Goal: Use online tool/utility: Utilize a website feature to perform a specific function

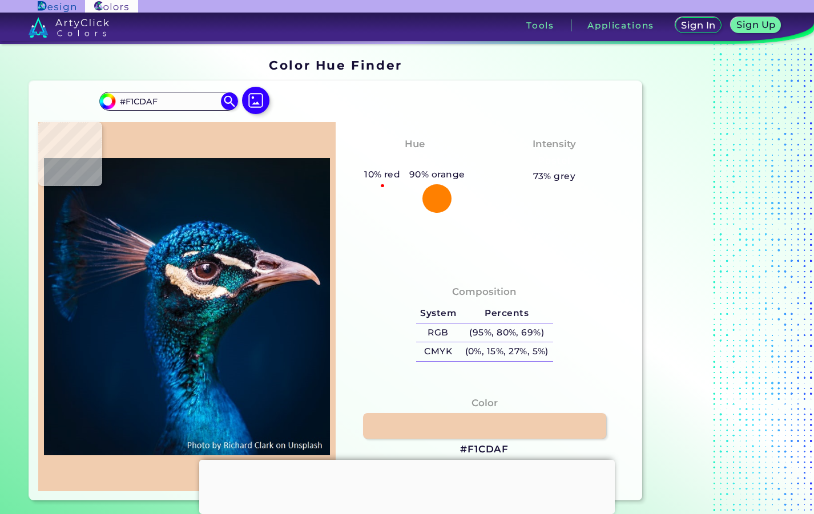
type input "#eee4de"
type input "#EEE4DE"
type input "#023148"
type input "#0d3f4f"
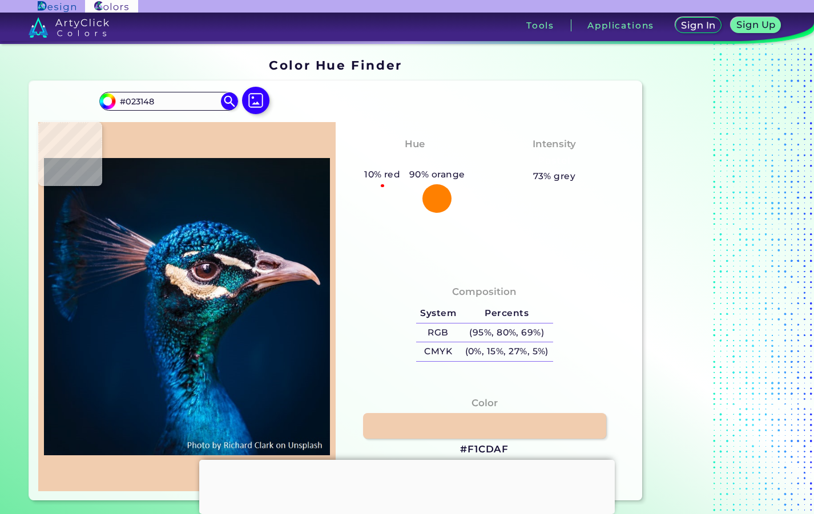
type input "#0D3F4F"
type input "#05313d"
type input "#05313D"
type input "#126d7b"
type input "#126D7B"
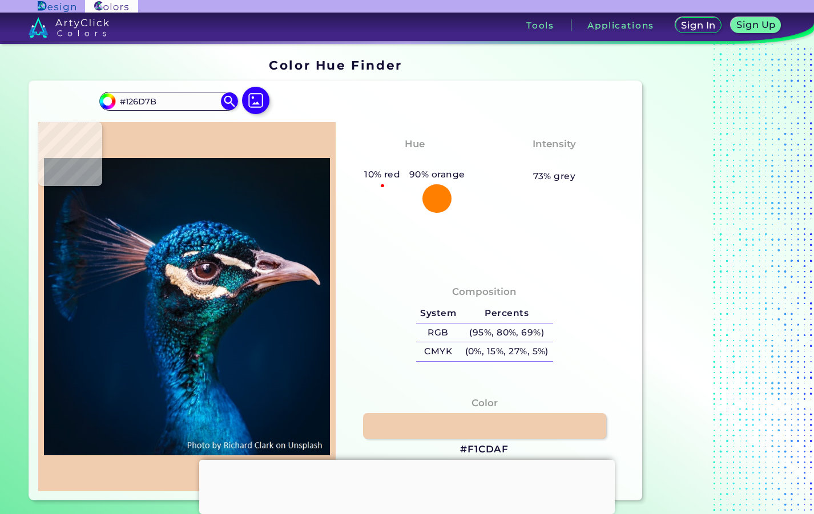
type input "#02625f"
type input "#02625F"
type input "#058486"
type input "#006568"
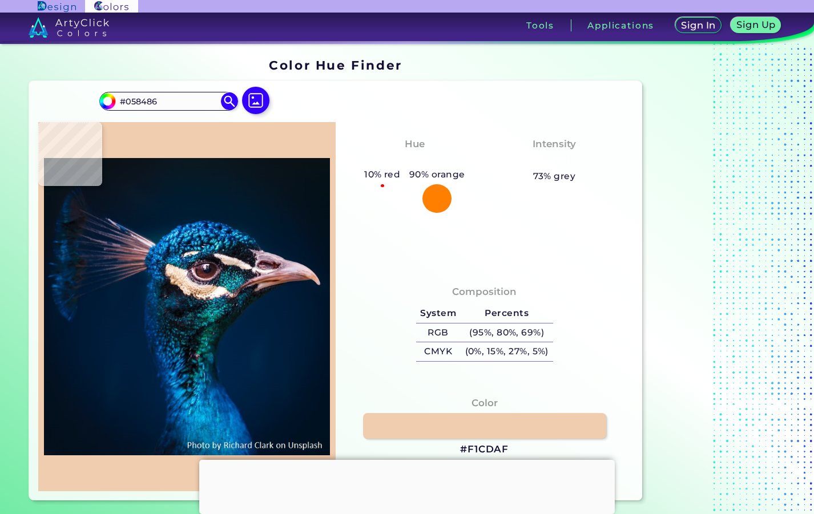
type input "#006568"
type input "#023430"
type input "#154544"
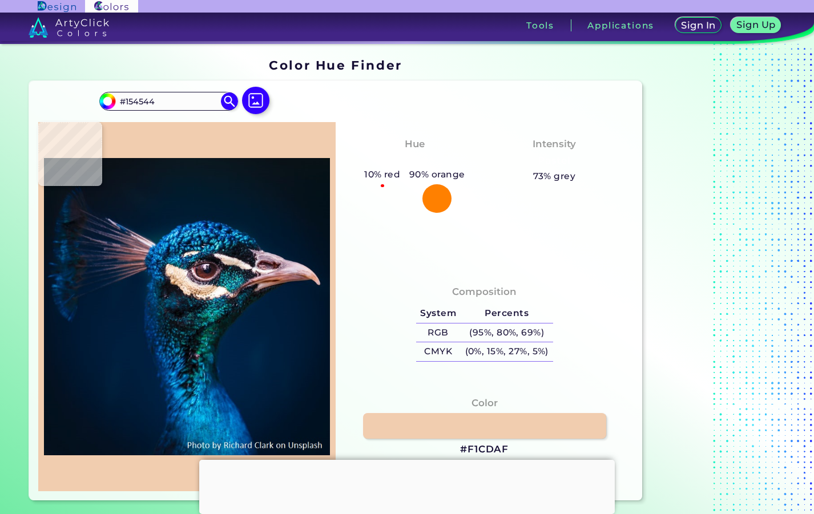
type input "#073b3c"
type input "#073B3C"
type input "#022324"
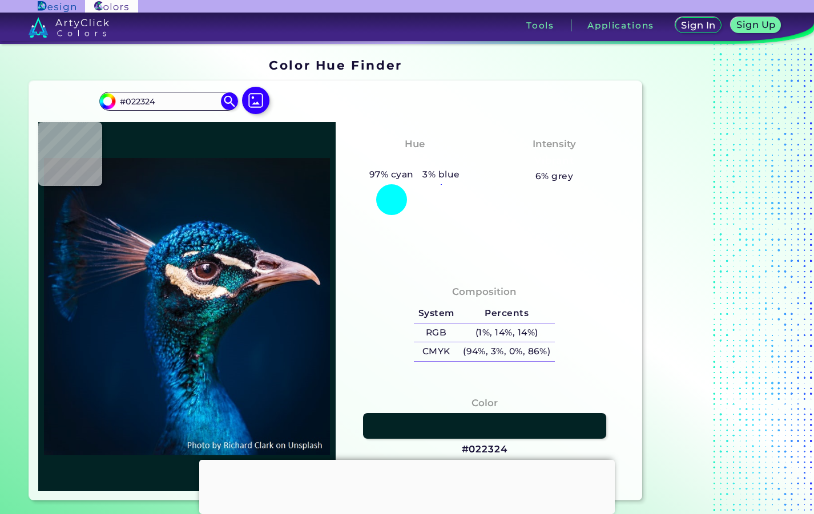
type input "#091819"
type input "#0a1a19"
type input "#0A1A19"
type input "#081c1a"
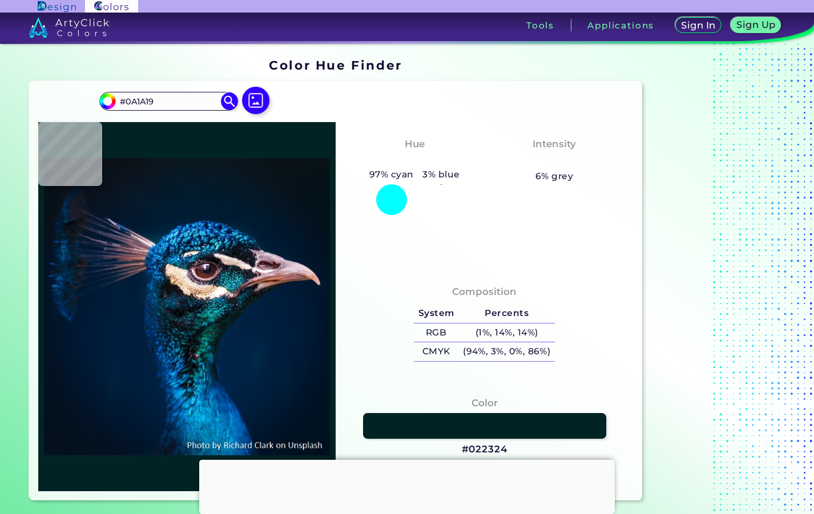
type input "#081C1A"
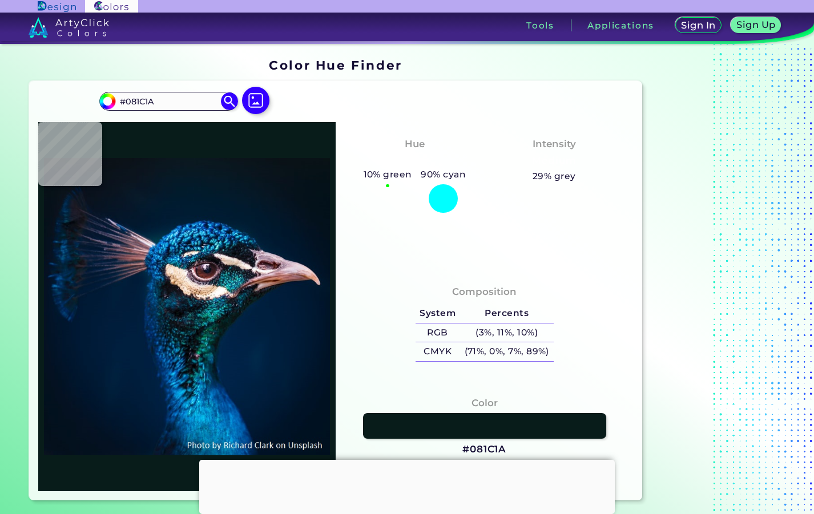
type input "#071f1d"
type input "#071F1D"
type input "#061c1a"
type input "#061C1A"
type input "#031615"
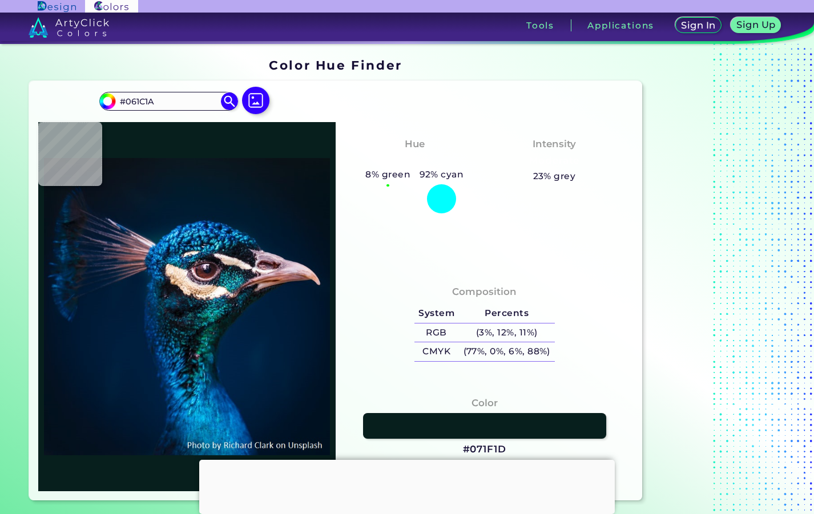
type input "#031615"
type input "#000e0e"
type input "#000E0E"
type input "#021516"
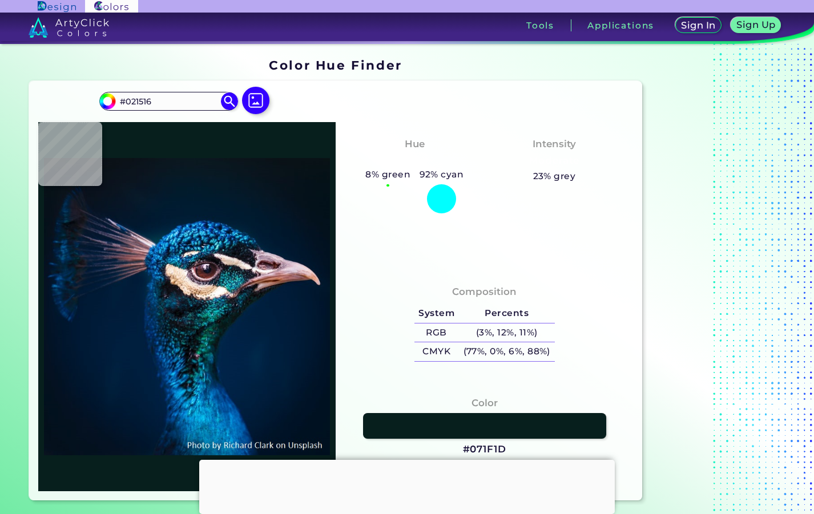
type input "#051616"
type input "#08181e"
type input "#08181E"
type input "#13303b"
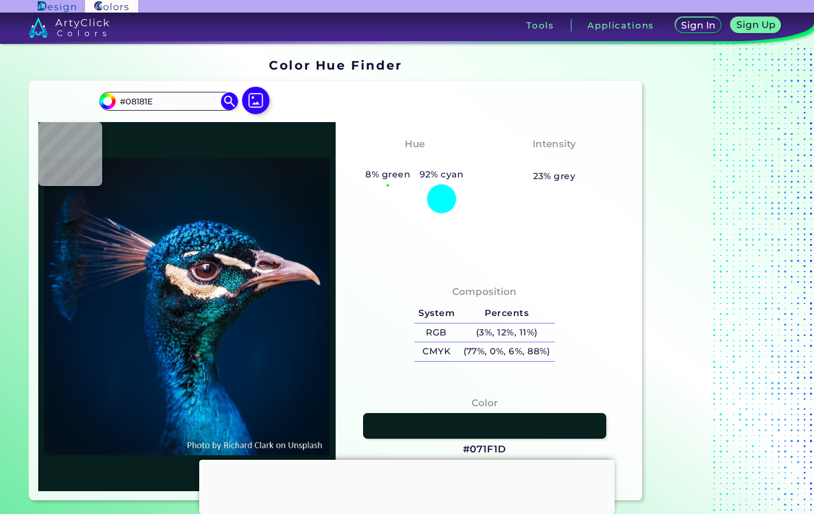
type input "#13303B"
type input "#031a22"
type input "#031A22"
type input "#07161e"
type input "#07161E"
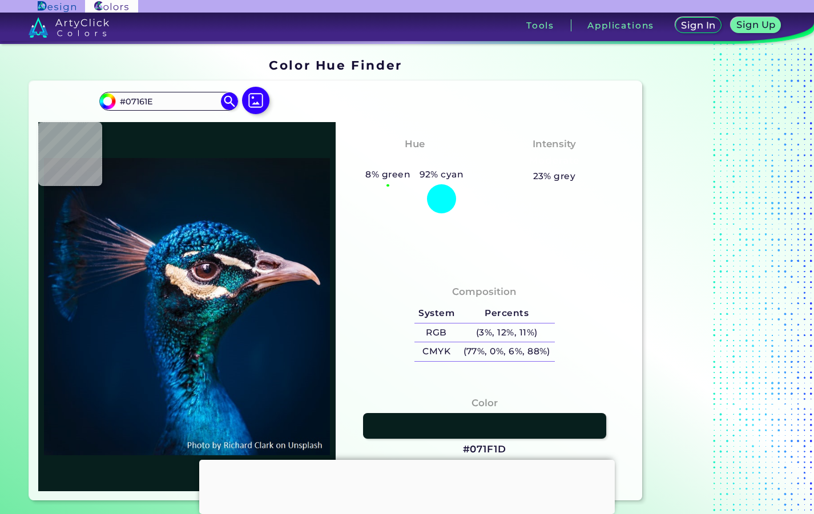
type input "#031a1d"
type input "#031A1D"
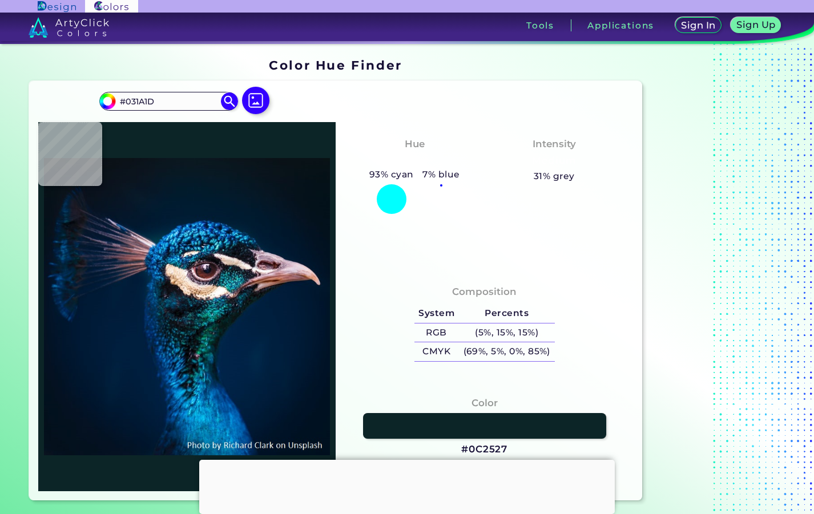
type input "#0c2527"
type input "#0C2527"
type input "#09131a"
type input "#09131A"
type input "#01181f"
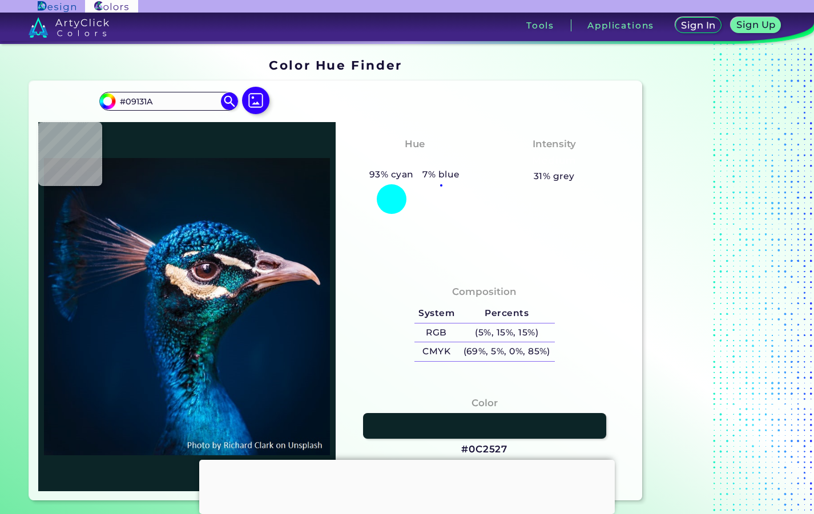
type input "#01181F"
type input "#031014"
type input "#0c1b1b"
type input "#0C1B1B"
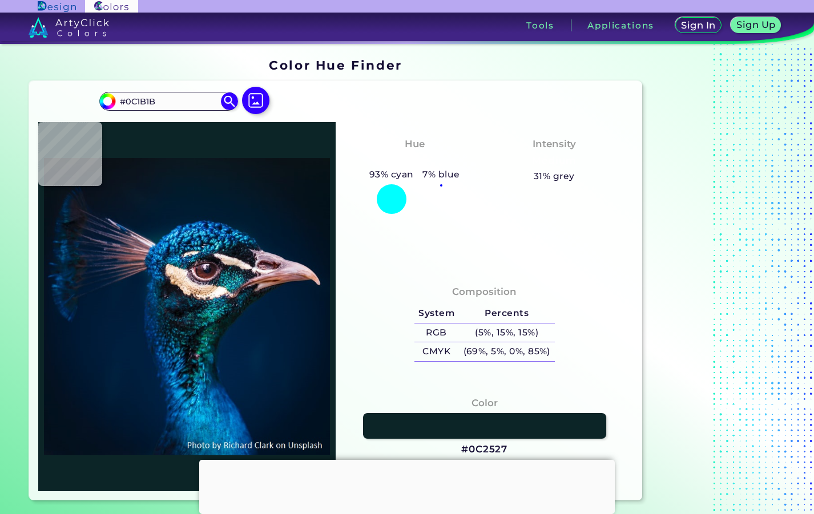
type input "#03110f"
type input "#03110F"
type input "#081c1d"
type input "#081C1D"
type input "#062130"
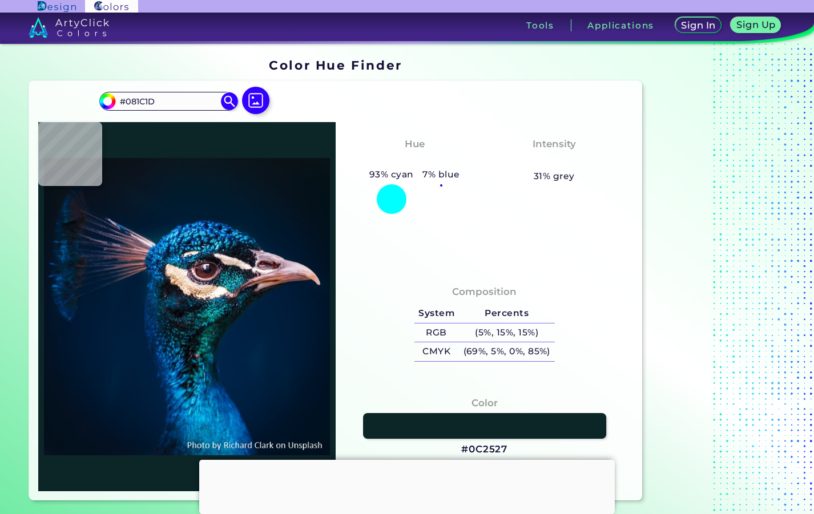
type input "#062130"
type input "#071f24"
type input "#071F24"
type input "#0b222b"
type input "#0B222B"
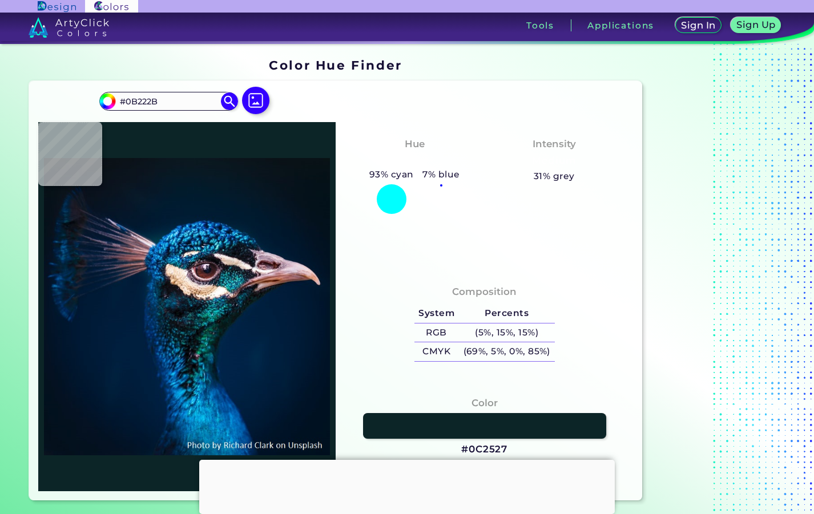
type input "#0a222f"
type input "#0A222F"
type input "#052234"
type input "#04212e"
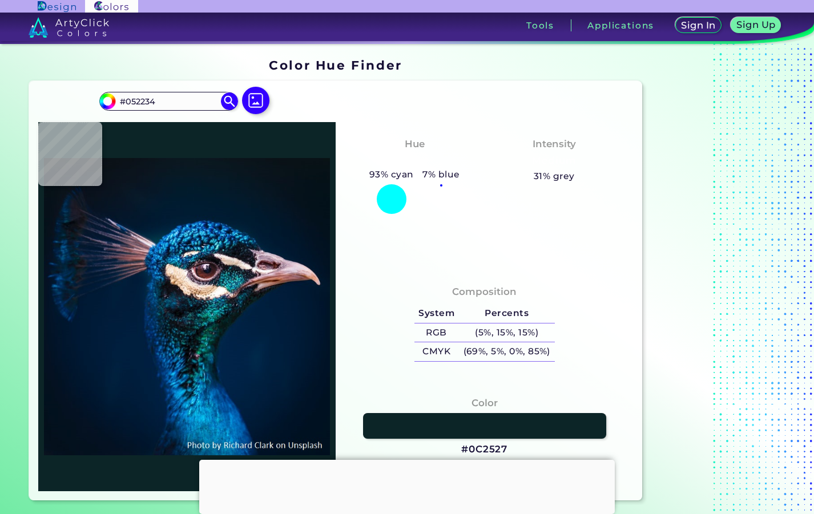
type input "#04212E"
type input "#052233"
type input "#032235"
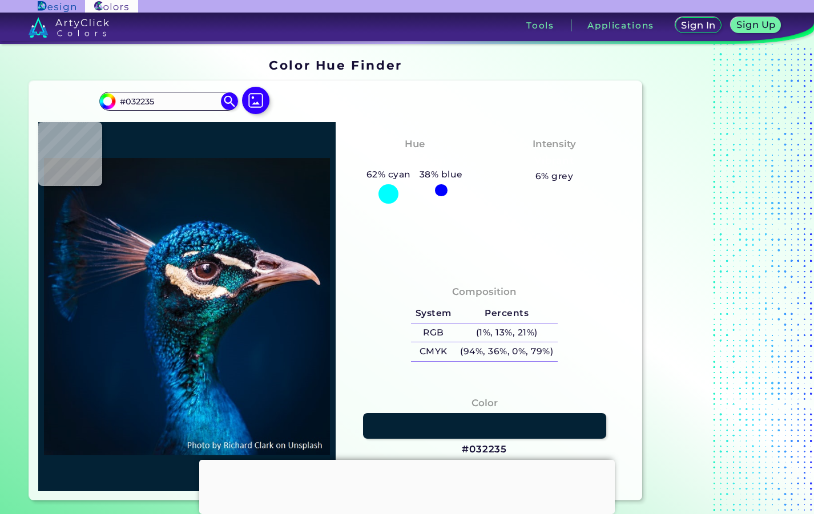
type input "#031f39"
type input "#031F39"
type input "#05203a"
type input "#05203A"
type input "#031e35"
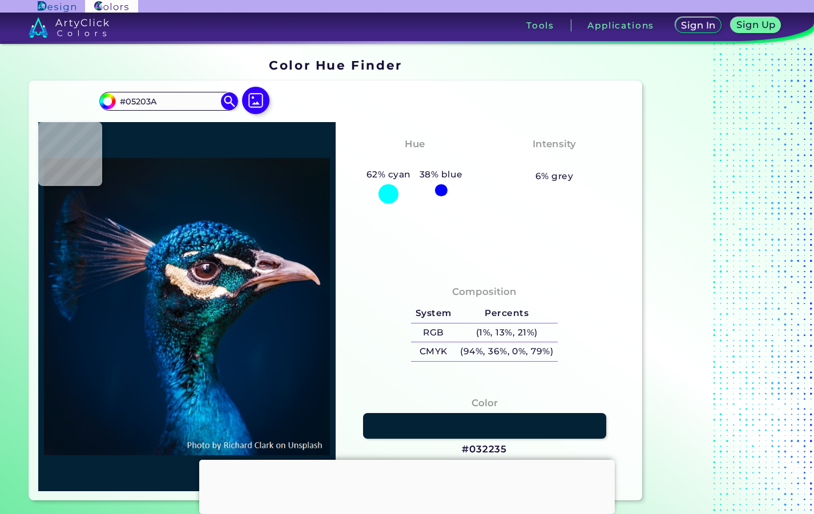
type input "#031E35"
type input "#001e39"
type input "#001E39"
type input "#001f3e"
type input "#001F3E"
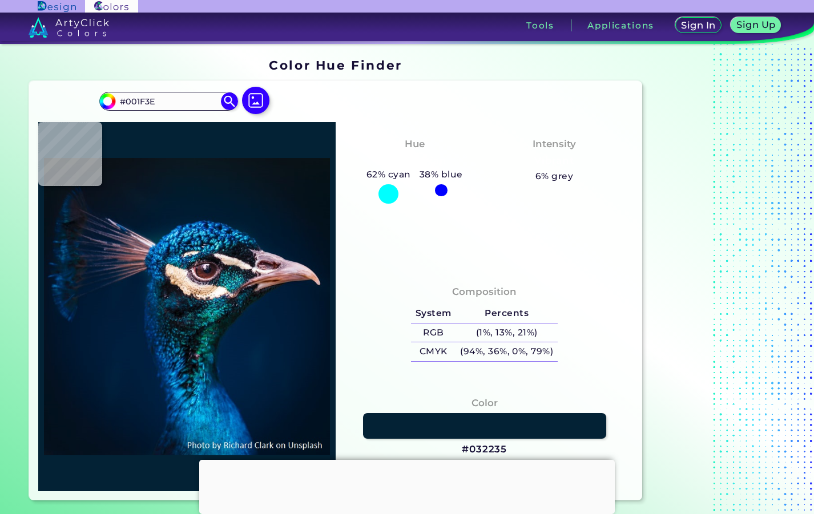
type input "#021c3d"
type input "#021C3D"
type input "#001c3d"
type input "#001C3D"
type input "#031e36"
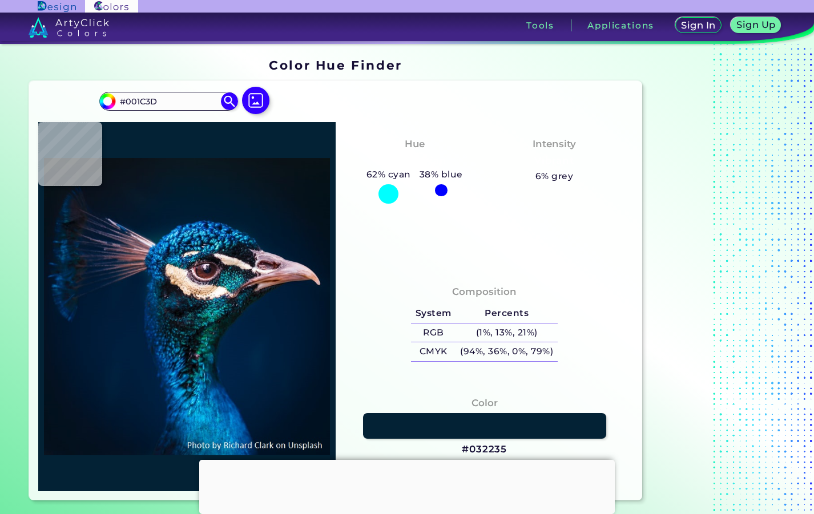
type input "#031E36"
type input "#001f34"
type input "#001F34"
type input "#0a1d30"
type input "#0A1D30"
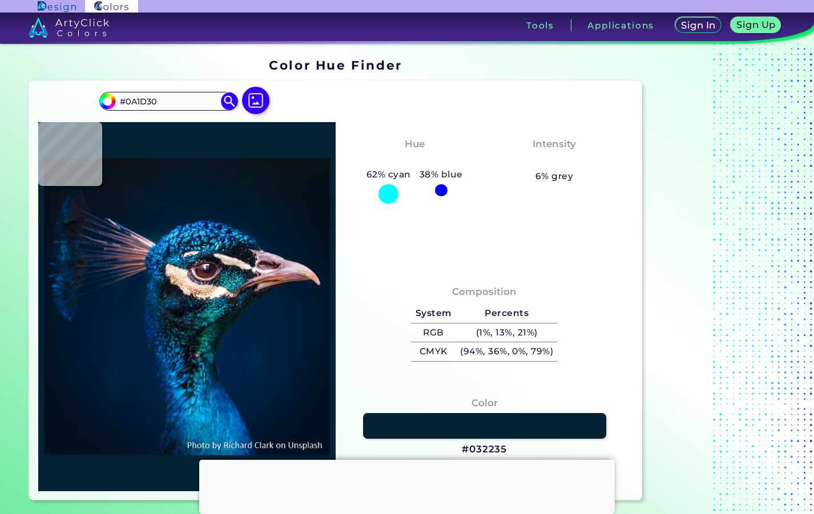
type input "#0a1c27"
type input "#0A1C27"
type input "#0d1d2b"
type input "#0D1D2B"
type input "#0e1d2b"
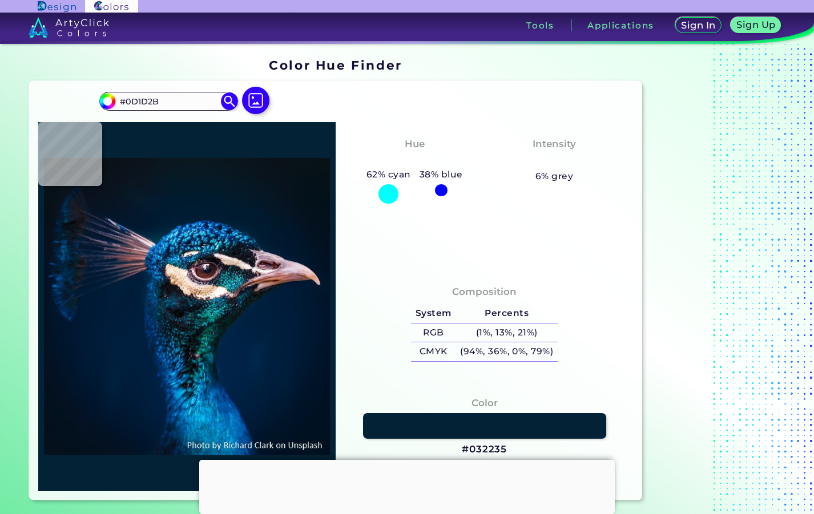
type input "#0E1D2B"
type input "#081c2c"
type input "#081C2C"
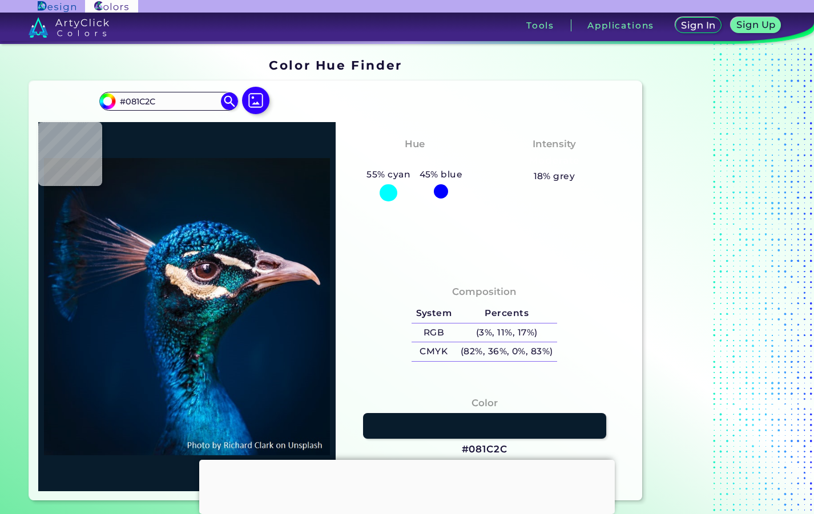
type input "#0a1b29"
type input "#0A1B29"
type input "#091c2e"
type input "#091C2E"
type input "#041732"
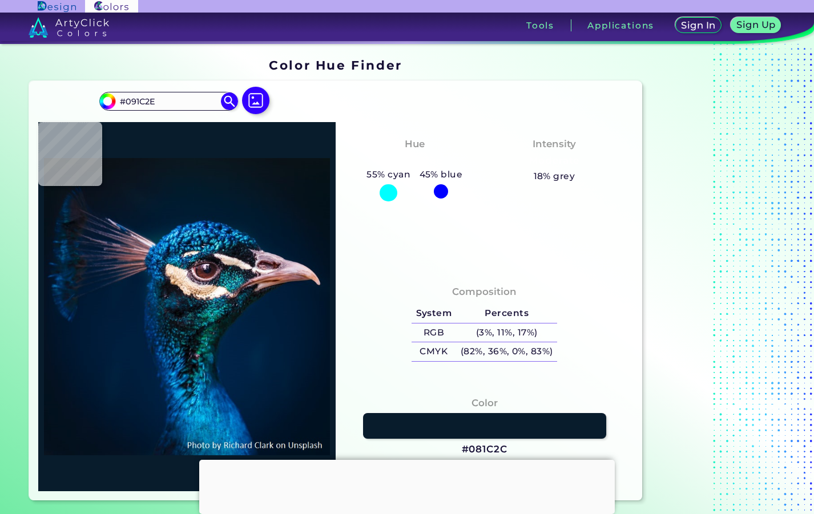
type input "#041732"
type input "#04172f"
type input "#04172F"
type input "#02162d"
type input "#02162D"
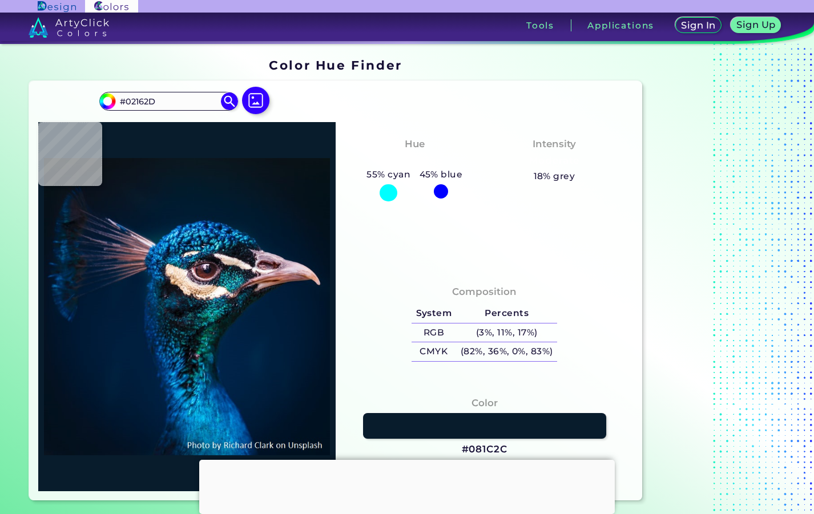
type input "#051325"
type input "#051224"
type input "#604943"
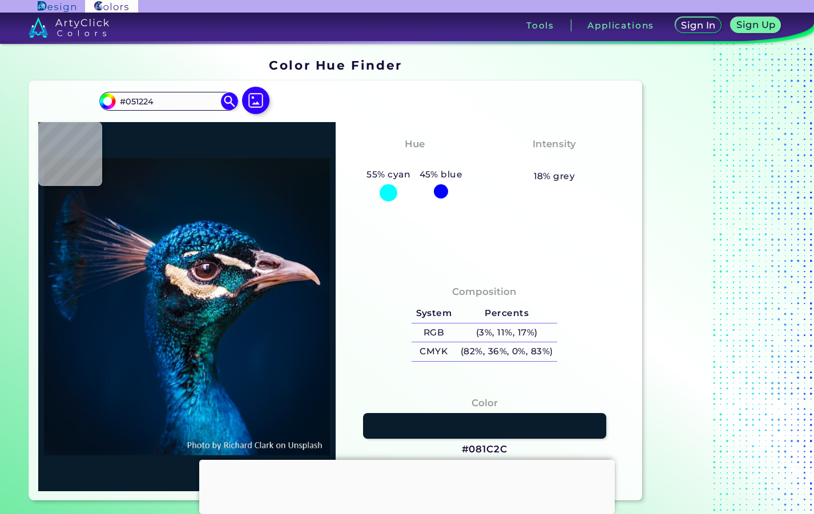
type input "#604943"
type input "#e6aa97"
type input "#E6AA97"
type input "#011325"
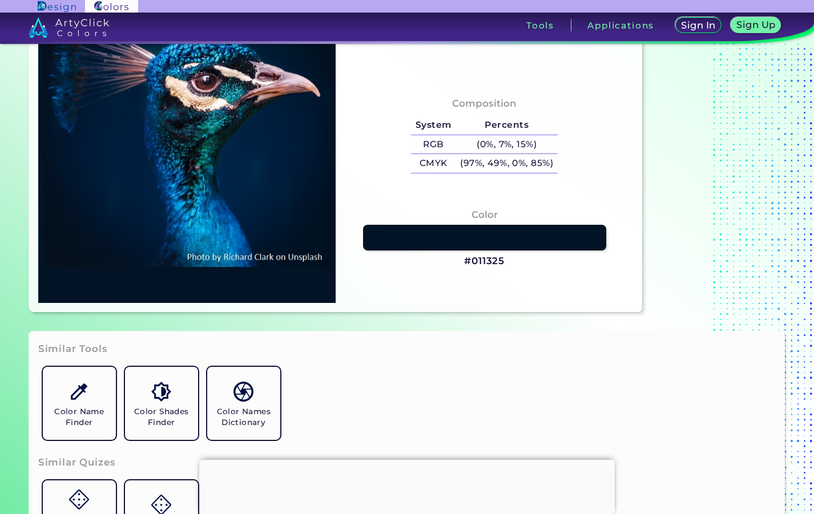
scroll to position [285, 0]
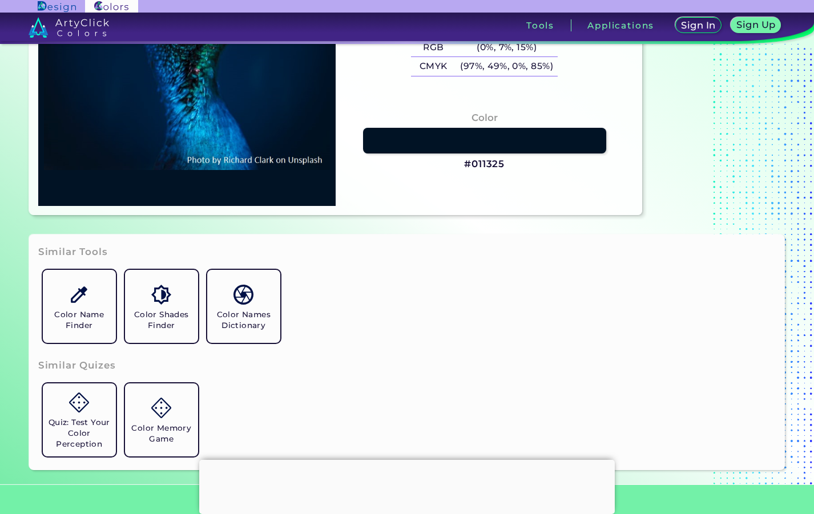
type input "#000000"
type input "#054a83"
type input "#054A83"
type input "#001a35"
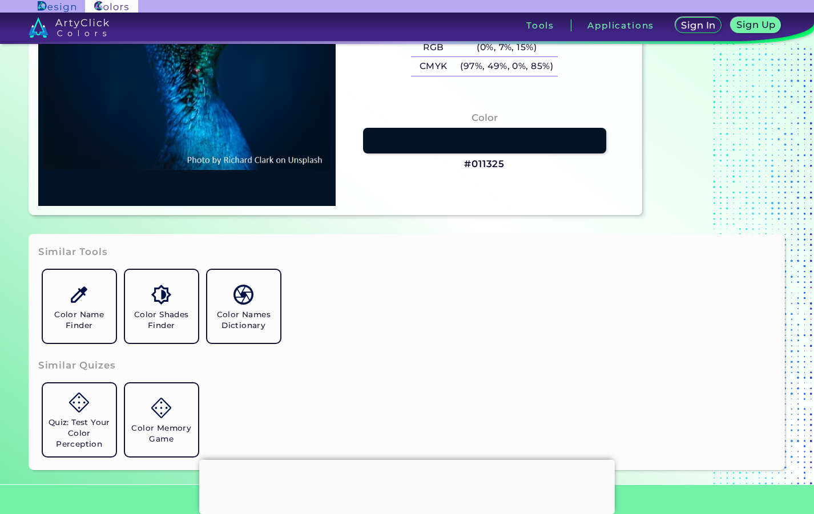
type input "#001A35"
type input "#01152d"
type input "#01152D"
type input "#021222"
